Goal: Task Accomplishment & Management: Manage account settings

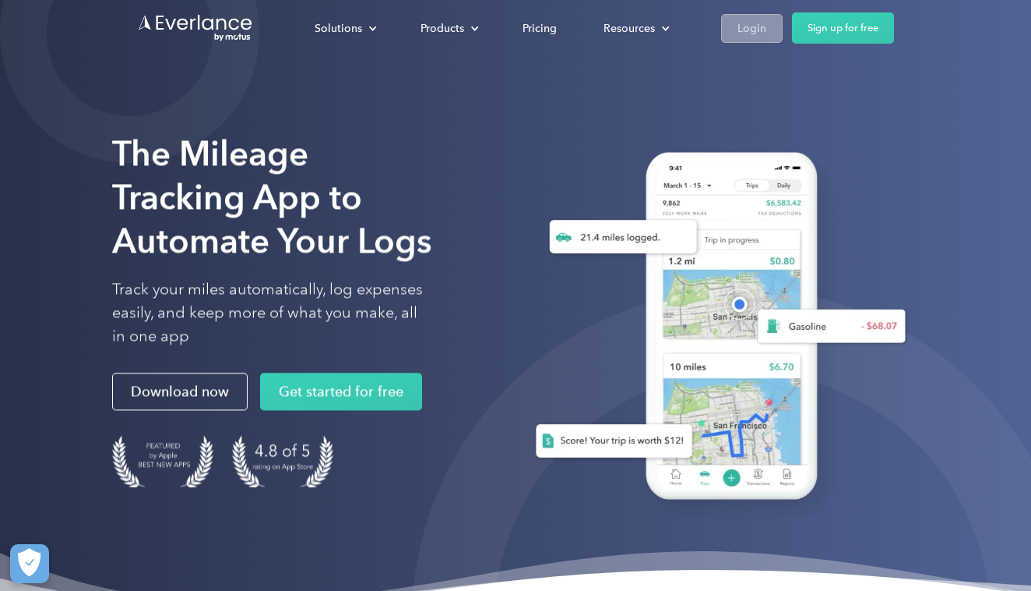
click at [754, 36] on div "Login" at bounding box center [752, 28] width 29 height 19
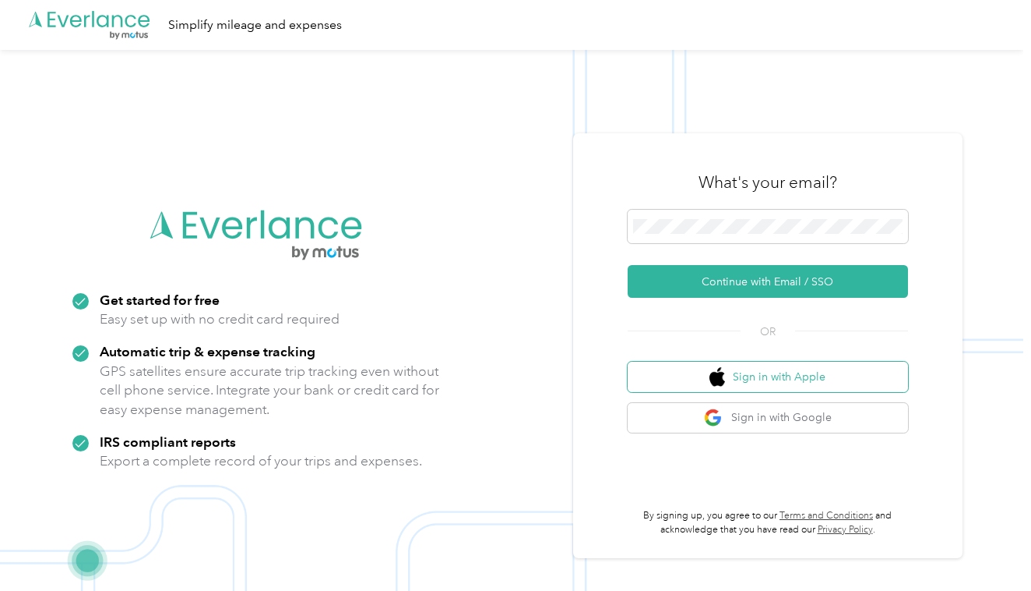
click at [813, 379] on button "Sign in with Apple" at bounding box center [768, 376] width 280 height 30
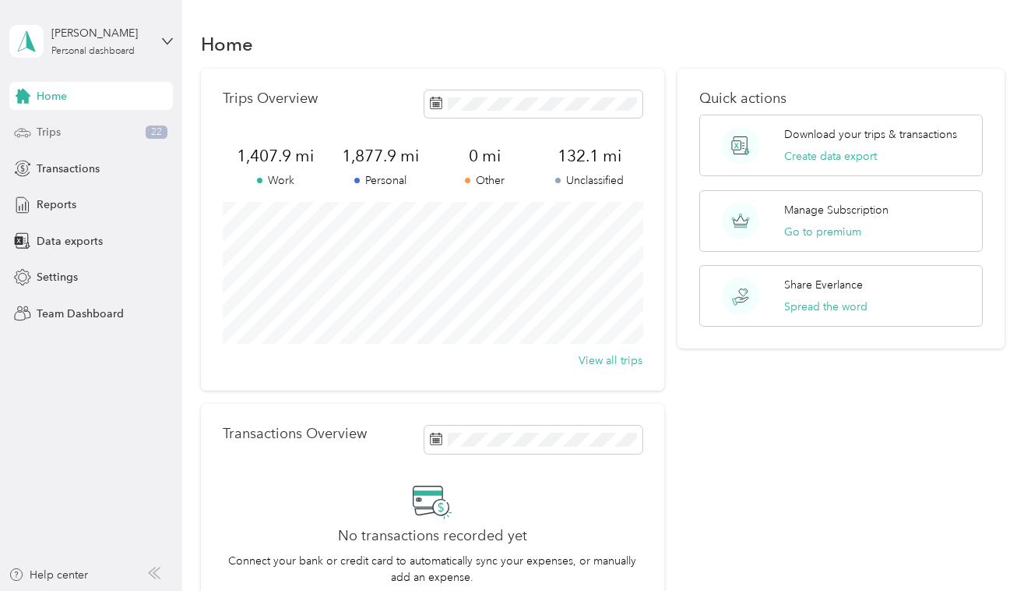
click at [145, 132] on div "Trips 22" at bounding box center [91, 132] width 164 height 28
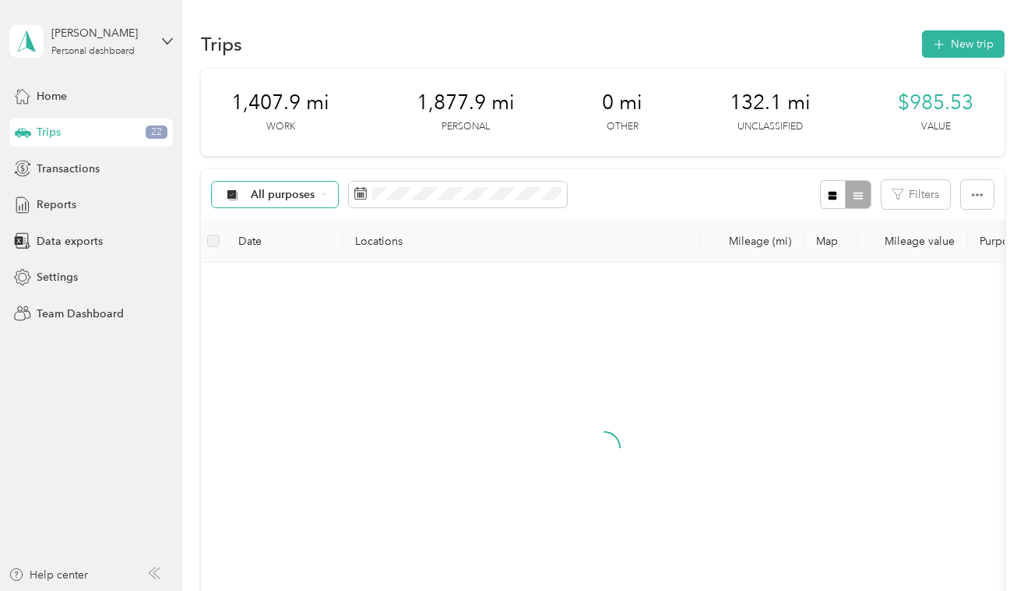
click at [299, 202] on div "All purposes" at bounding box center [275, 195] width 126 height 26
click at [284, 331] on span "Other" at bounding box center [289, 331] width 76 height 16
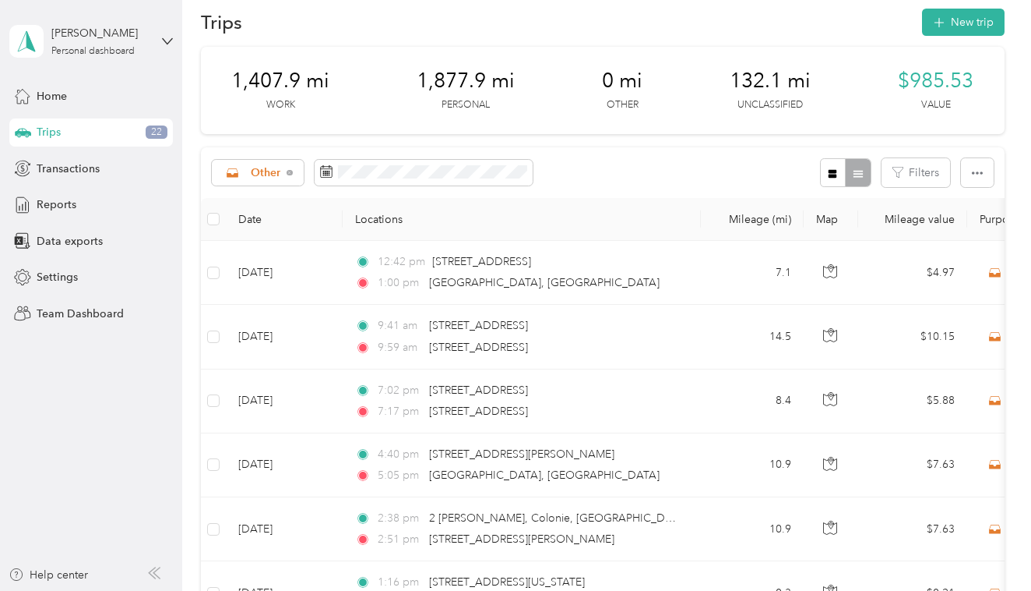
scroll to position [27, 0]
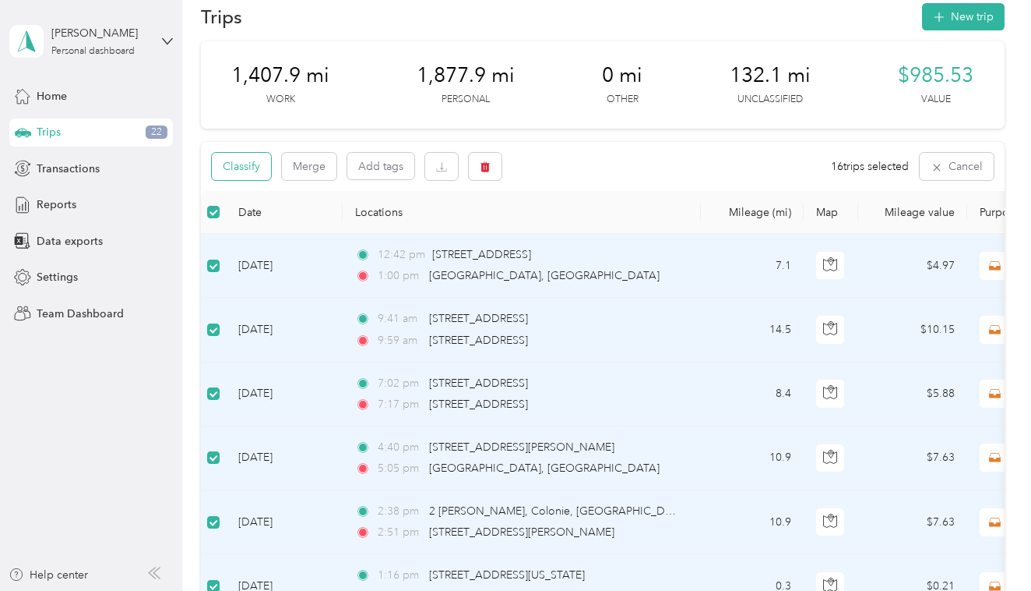
click at [242, 168] on button "Classify" at bounding box center [241, 166] width 59 height 27
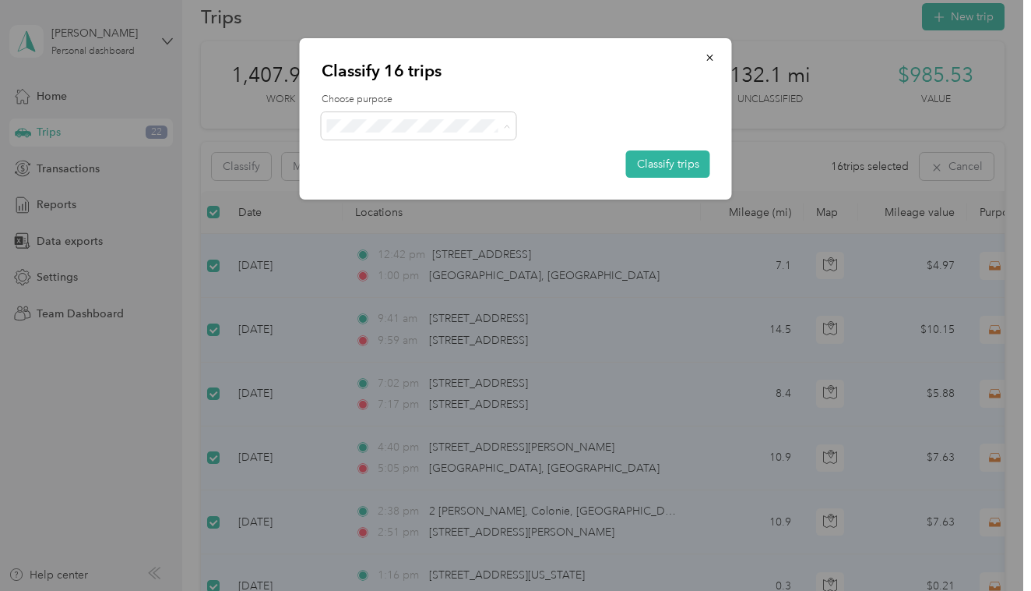
click at [401, 156] on span "Work" at bounding box center [432, 154] width 145 height 16
click at [672, 167] on button "Classify trips" at bounding box center [668, 163] width 84 height 27
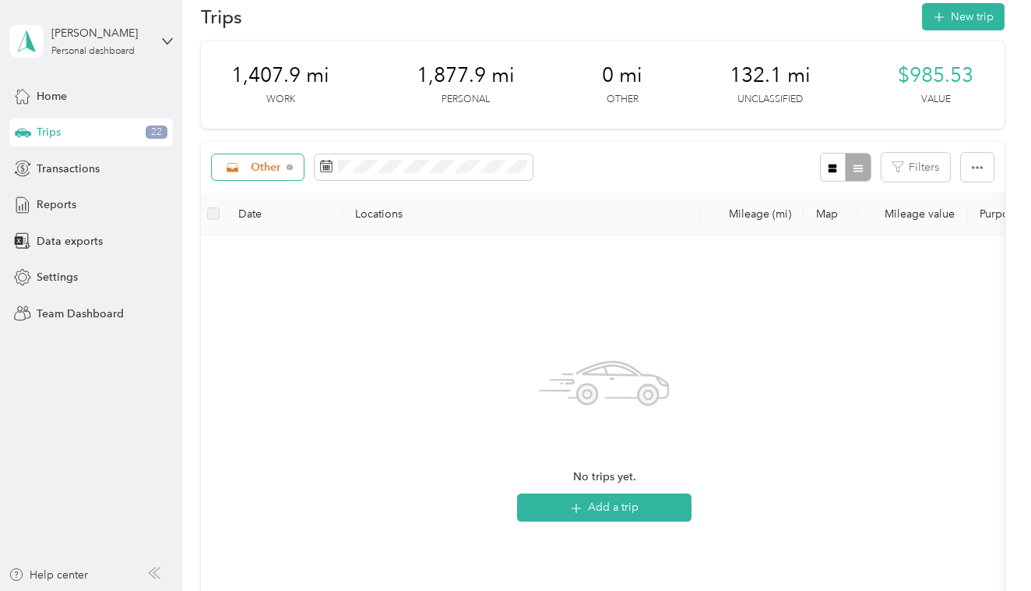
click at [265, 164] on span "Other" at bounding box center [266, 167] width 30 height 11
click at [304, 254] on span "Work" at bounding box center [283, 249] width 64 height 16
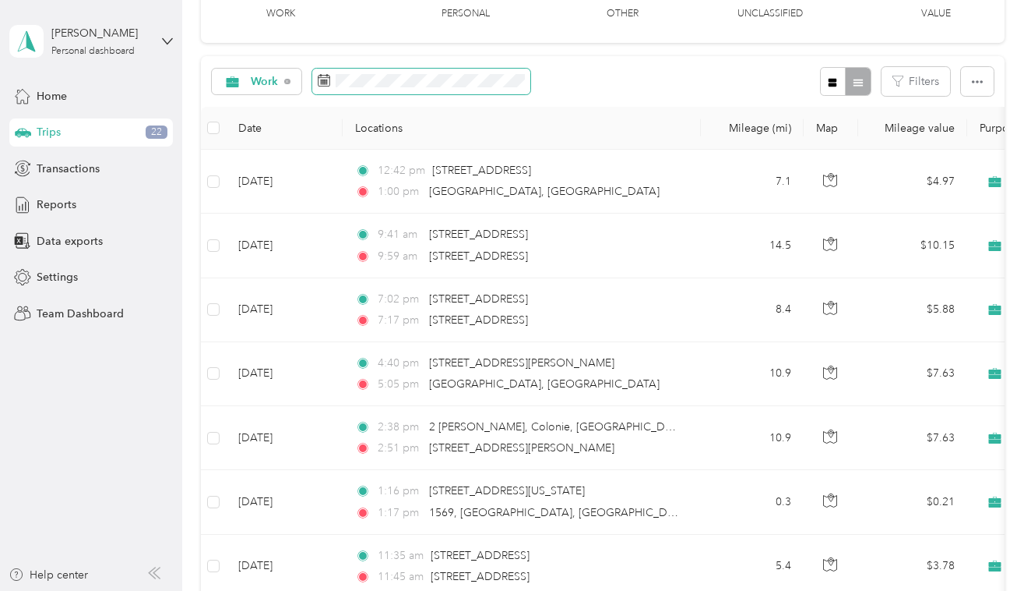
scroll to position [118, 0]
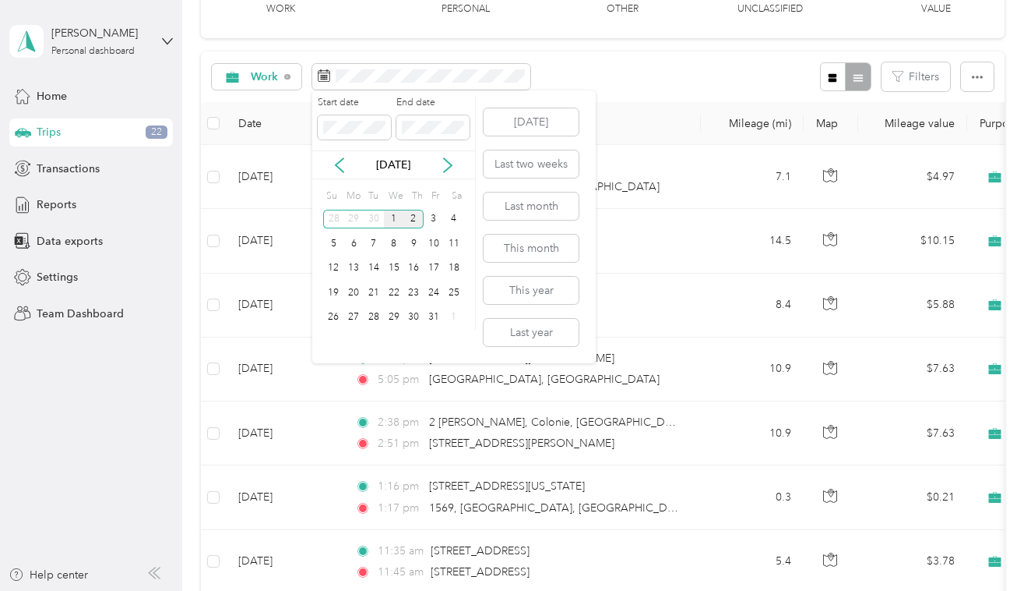
click at [400, 215] on div "1" at bounding box center [394, 219] width 20 height 19
click at [408, 215] on div "2" at bounding box center [414, 219] width 20 height 19
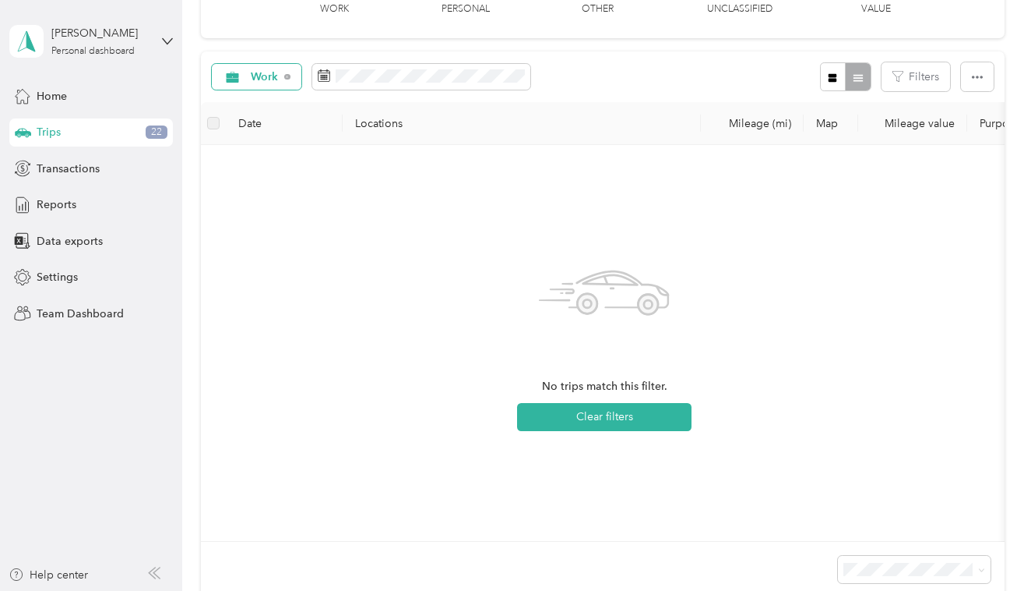
click at [265, 83] on div "Work" at bounding box center [257, 77] width 90 height 26
click at [297, 163] on li "Work" at bounding box center [270, 155] width 114 height 27
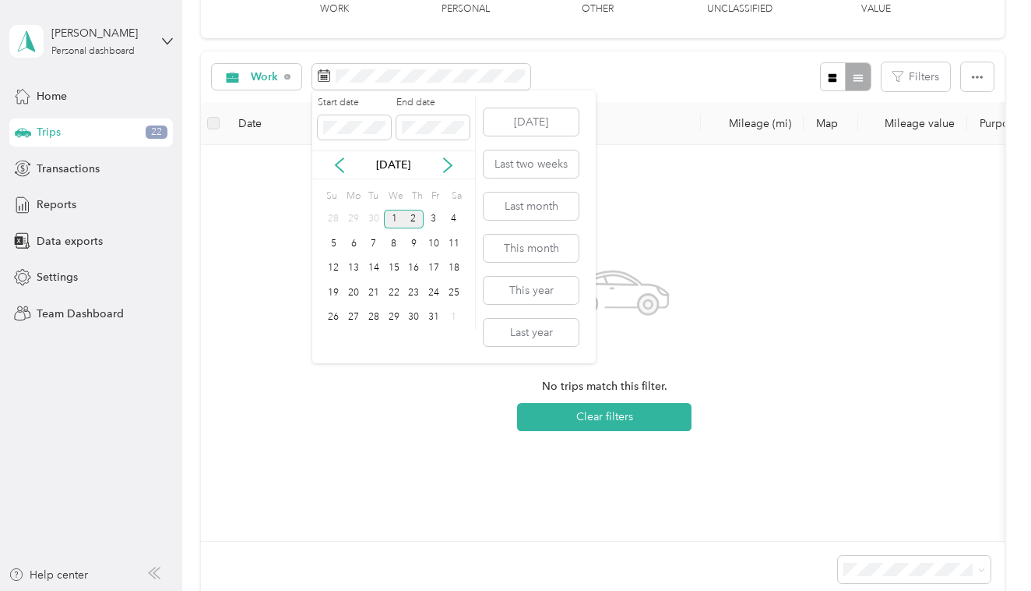
click at [394, 223] on div "1" at bounding box center [394, 219] width 20 height 19
click at [340, 164] on icon at bounding box center [340, 165] width 16 height 16
click at [446, 165] on icon at bounding box center [448, 165] width 16 height 16
click at [388, 214] on div "1" at bounding box center [394, 219] width 20 height 19
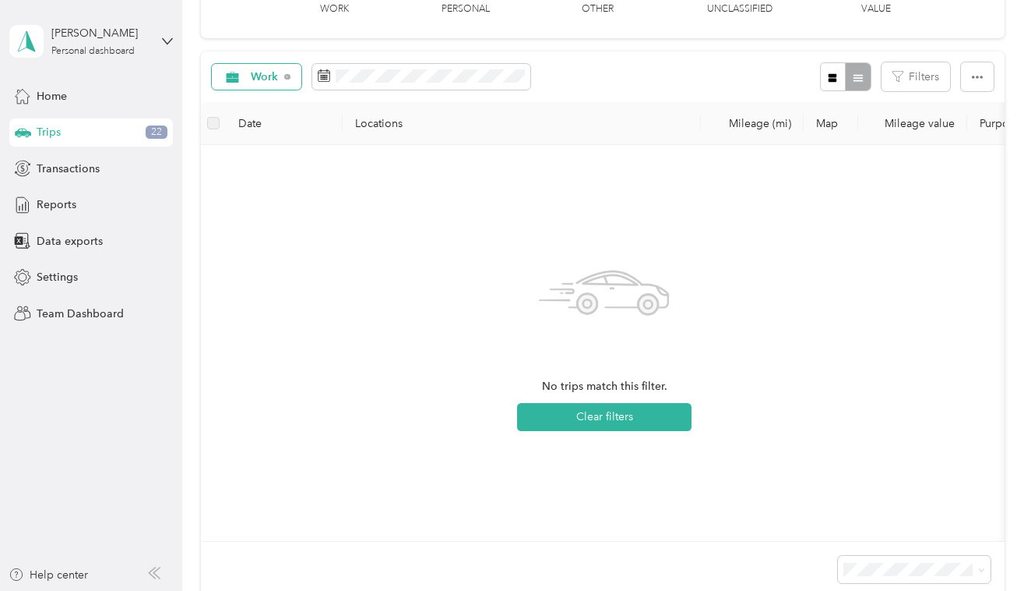
click at [287, 83] on div "Work" at bounding box center [257, 77] width 90 height 26
click at [291, 100] on span "All purposes" at bounding box center [283, 104] width 64 height 16
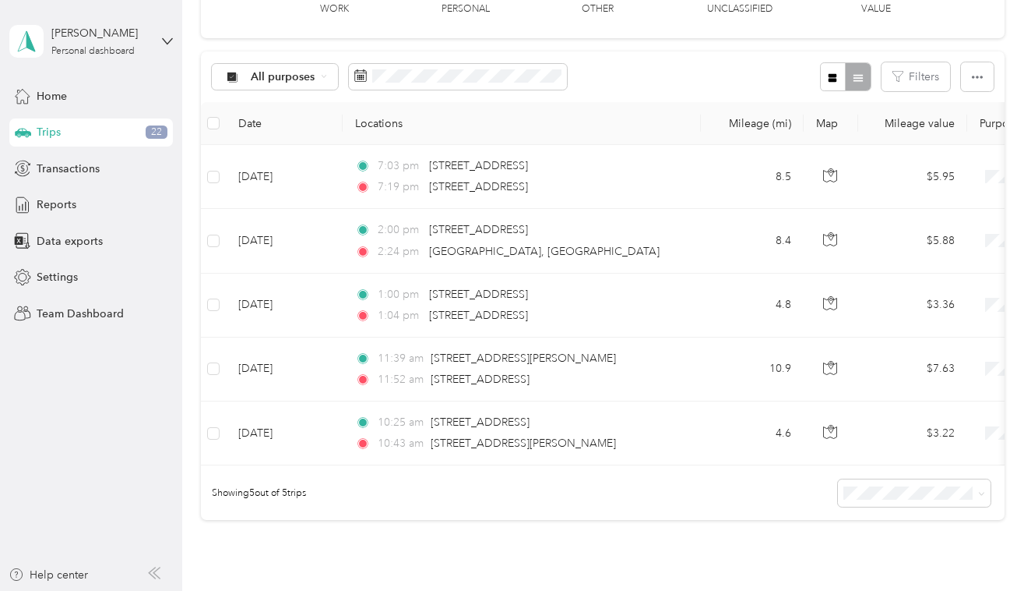
click at [601, 73] on div "All purposes Filters" at bounding box center [602, 76] width 803 height 51
click at [314, 72] on span "All purposes" at bounding box center [283, 77] width 65 height 11
click at [264, 210] on span "Other" at bounding box center [289, 213] width 76 height 16
click at [217, 118] on span at bounding box center [213, 123] width 12 height 12
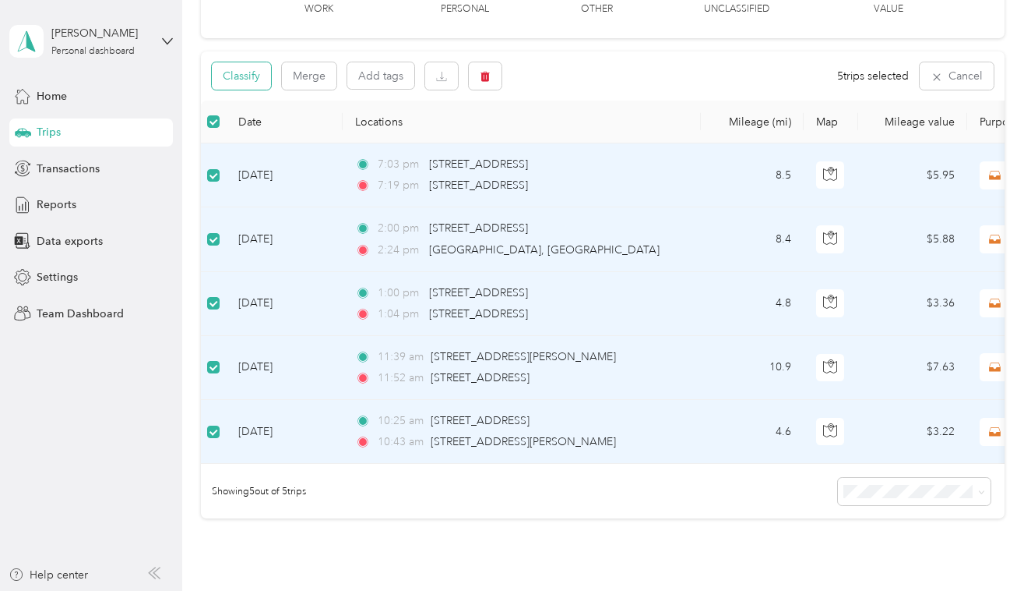
click at [246, 80] on button "Classify" at bounding box center [241, 75] width 59 height 27
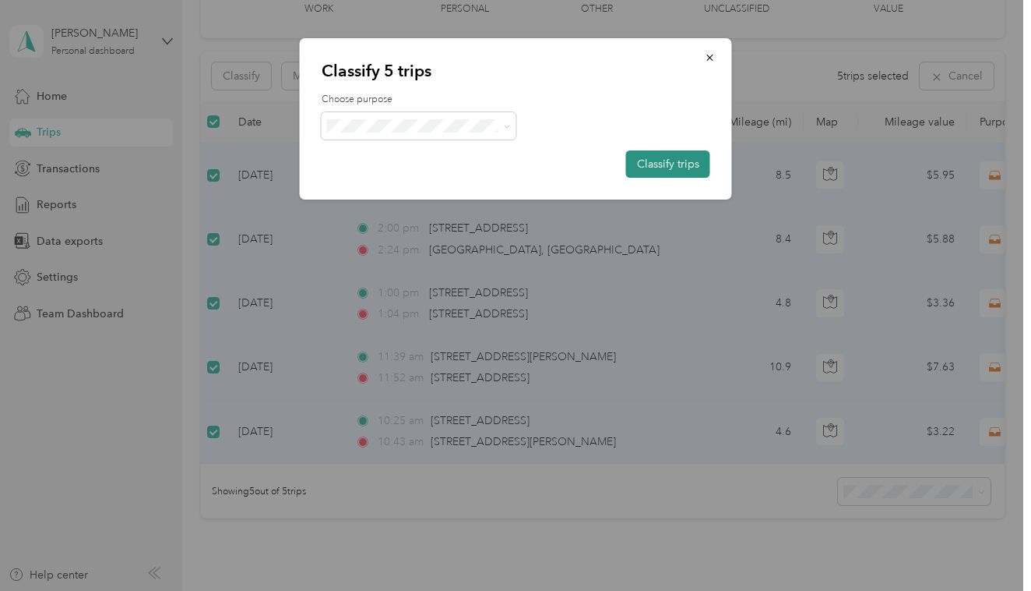
click at [684, 154] on button "Classify trips" at bounding box center [668, 163] width 84 height 27
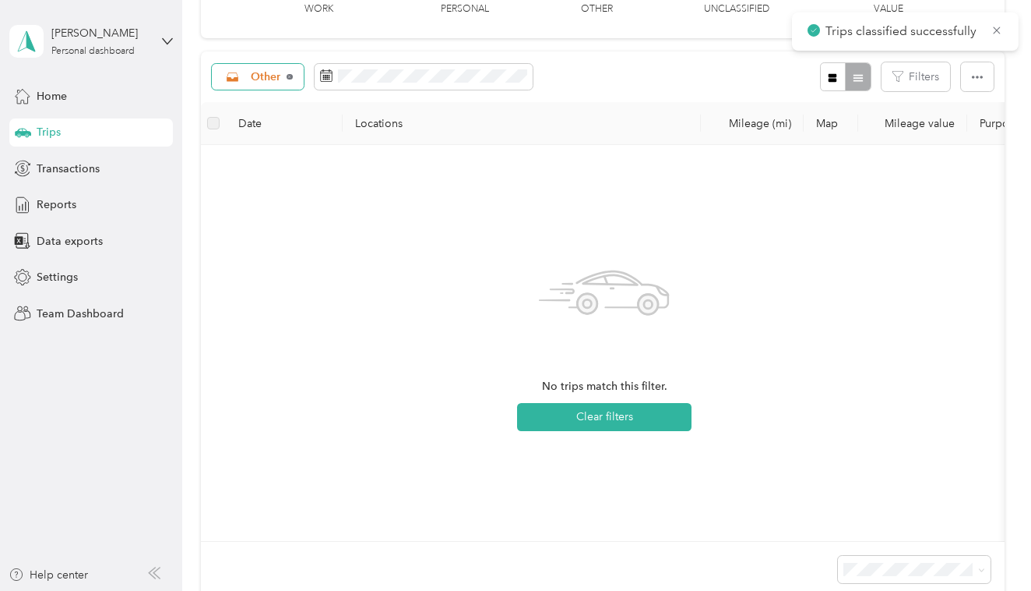
click at [291, 76] on icon at bounding box center [289, 77] width 2 height 2
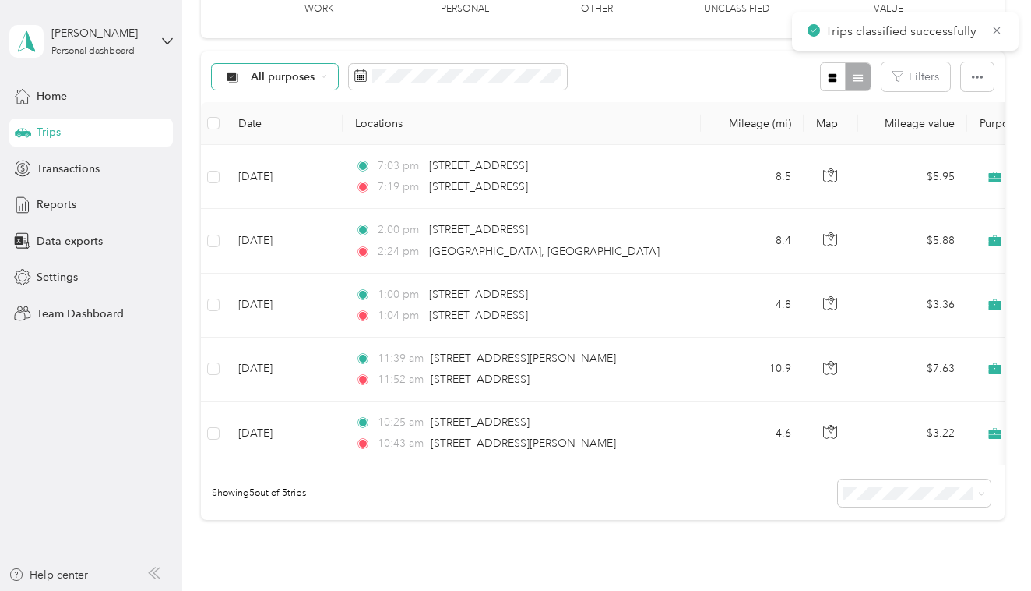
click at [308, 72] on span "All purposes" at bounding box center [283, 77] width 65 height 11
click at [270, 157] on span "Work" at bounding box center [289, 158] width 76 height 16
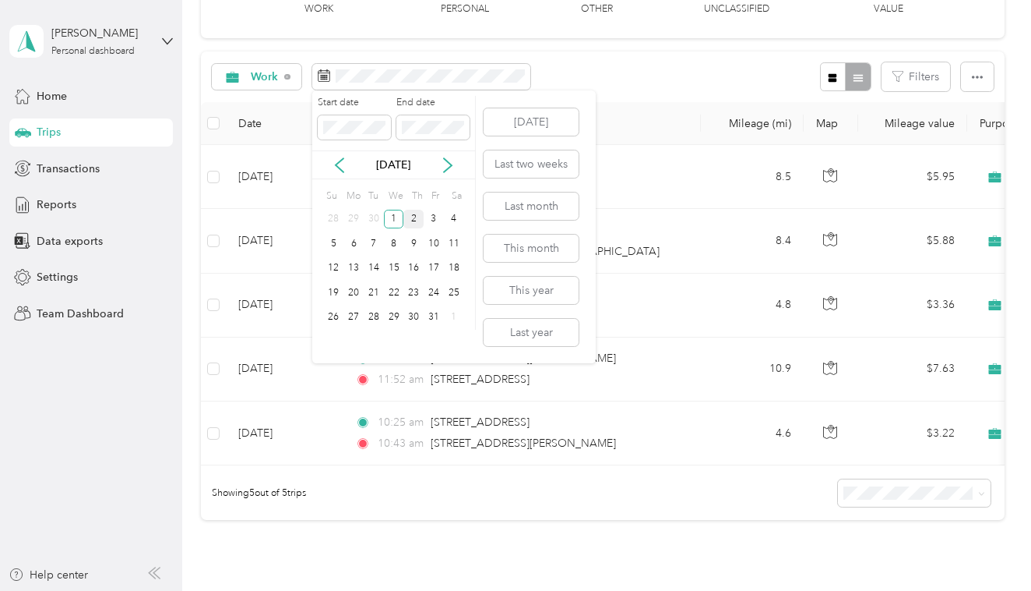
click at [414, 217] on div "2" at bounding box center [414, 219] width 20 height 19
click at [397, 218] on div "1" at bounding box center [394, 219] width 20 height 19
click at [416, 217] on div "2" at bounding box center [414, 219] width 20 height 19
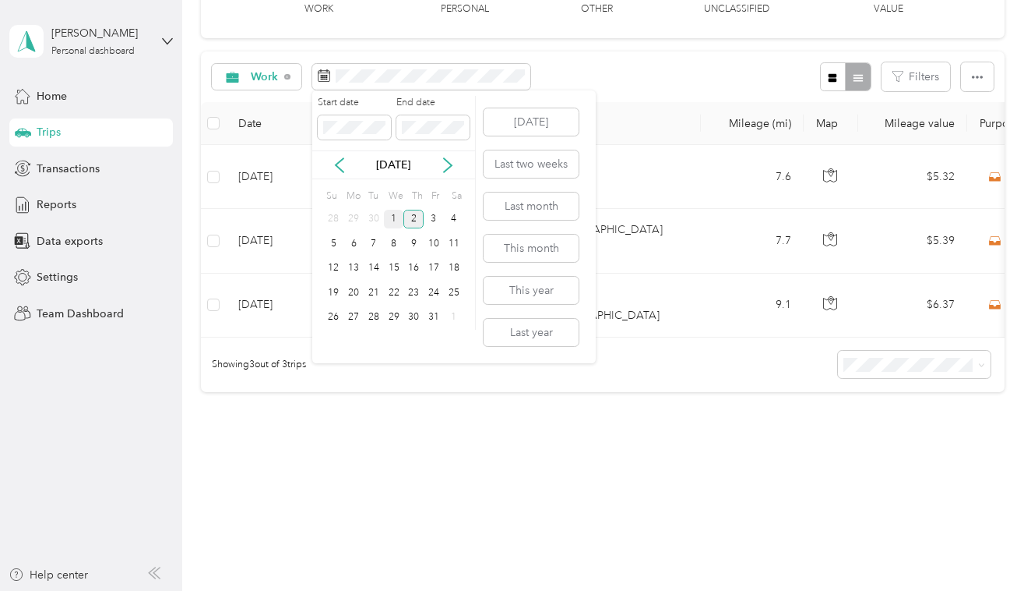
click at [393, 212] on div "1" at bounding box center [394, 219] width 20 height 19
click at [419, 215] on div "2" at bounding box center [414, 219] width 20 height 19
